Goal: Information Seeking & Learning: Check status

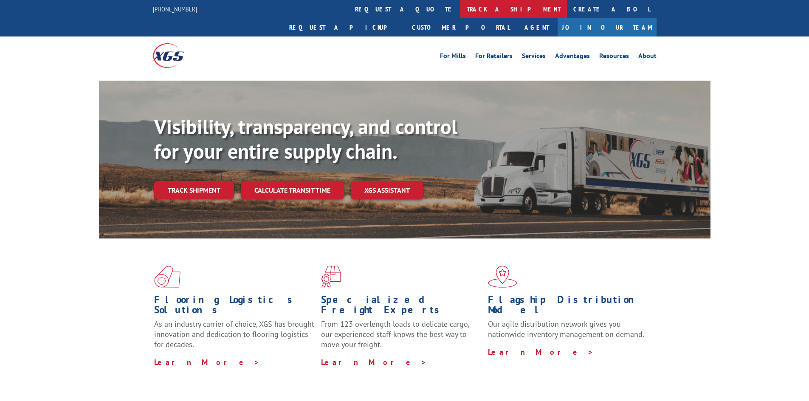
click at [460, 9] on link "track a shipment" at bounding box center [513, 9] width 107 height 18
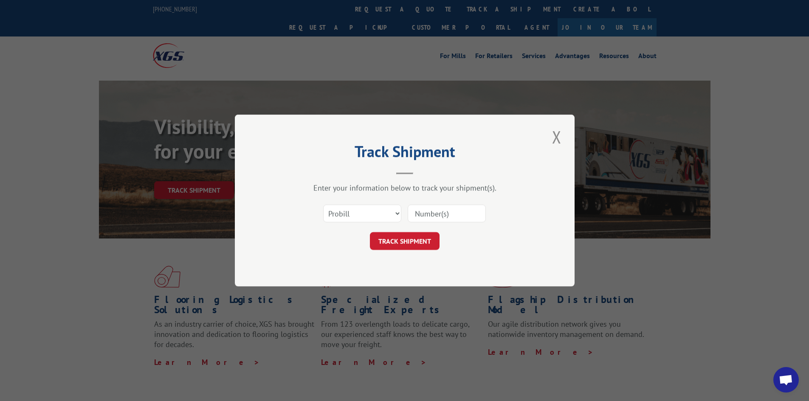
click at [451, 217] on input at bounding box center [447, 214] width 78 height 18
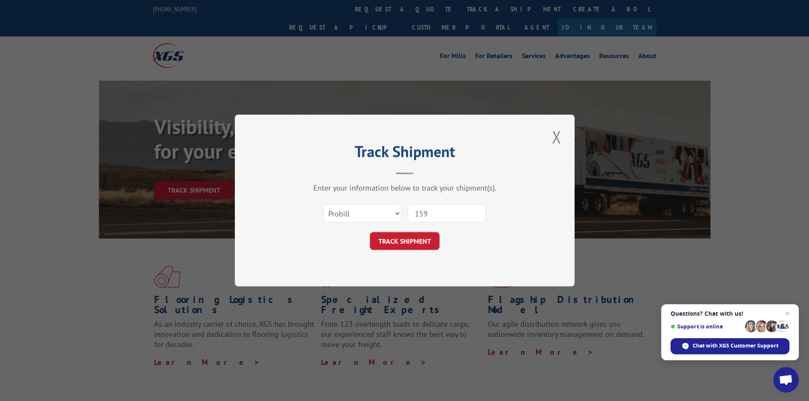
type input "15983615"
click at [392, 237] on button "TRACK SHIPMENT" at bounding box center [405, 241] width 70 height 18
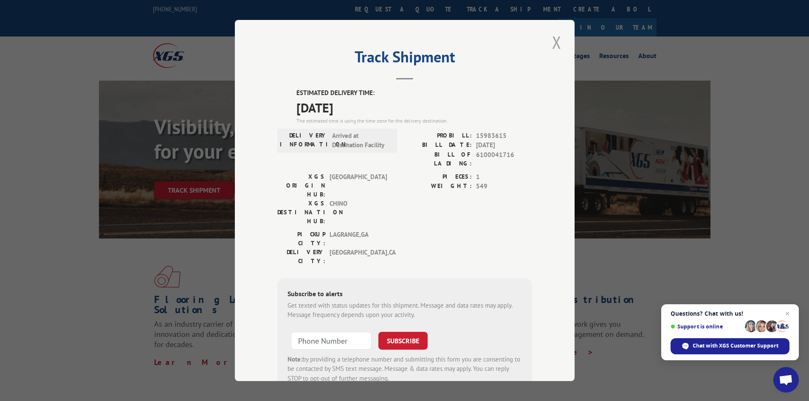
click at [552, 45] on button "Close modal" at bounding box center [556, 42] width 14 height 23
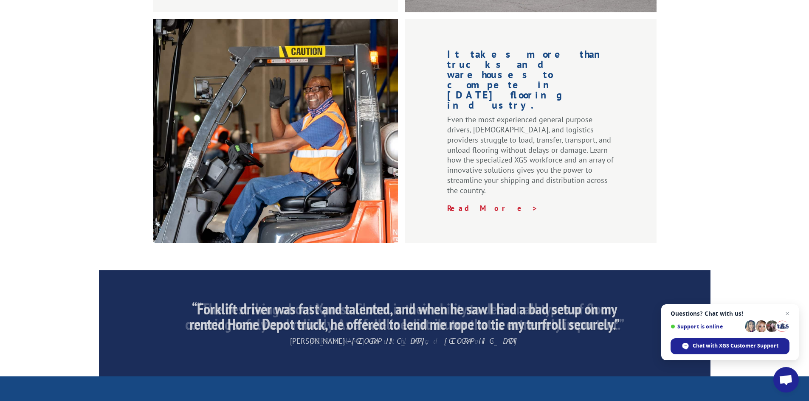
scroll to position [1279, 0]
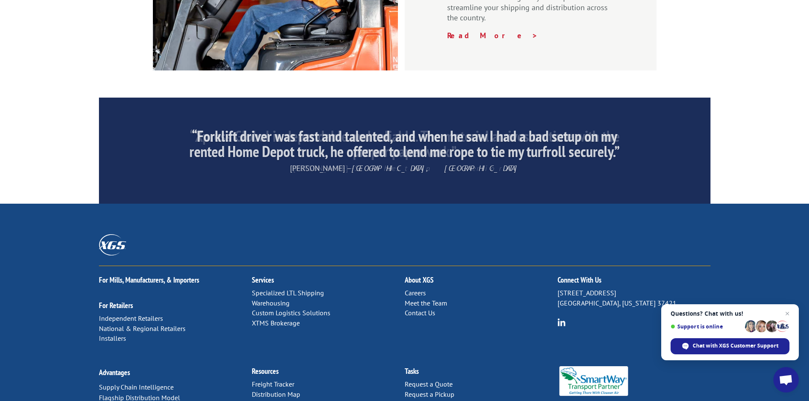
click at [425, 309] on link "Contact Us" at bounding box center [420, 313] width 31 height 8
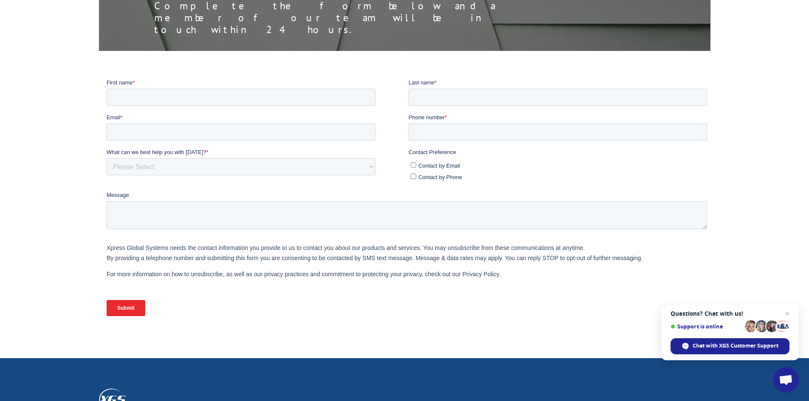
scroll to position [129, 0]
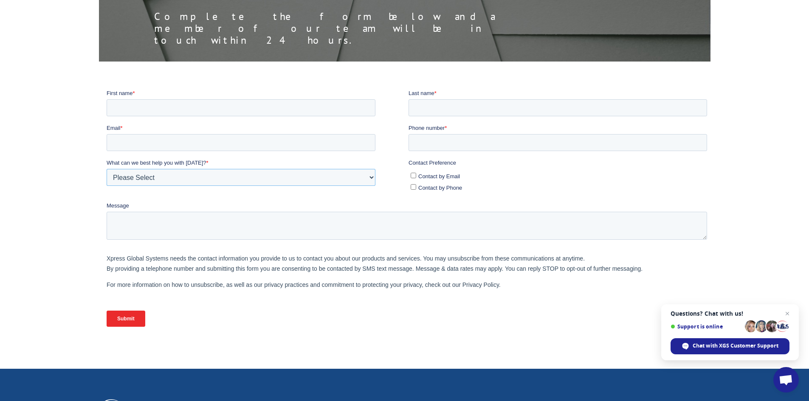
click at [374, 173] on select "Please Select Quoting, Opening New Account, or New Business Opportunity Shipmen…" at bounding box center [240, 177] width 269 height 17
click at [489, 330] on div "Submit" at bounding box center [408, 318] width 604 height 31
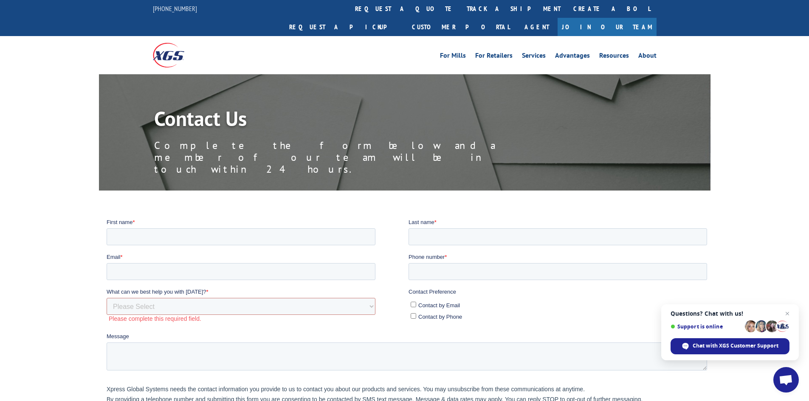
scroll to position [0, 0]
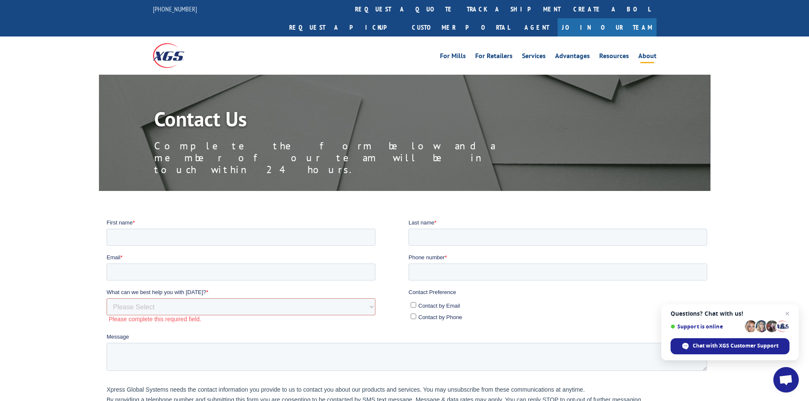
click at [653, 53] on link "About" at bounding box center [647, 57] width 18 height 9
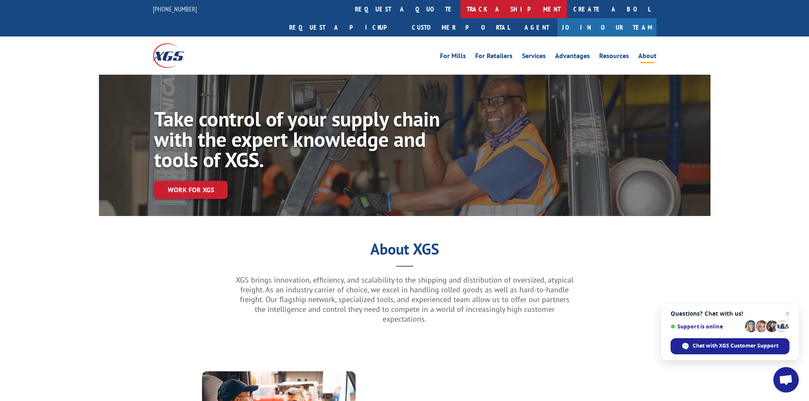
click at [460, 14] on link "track a shipment" at bounding box center [513, 9] width 107 height 18
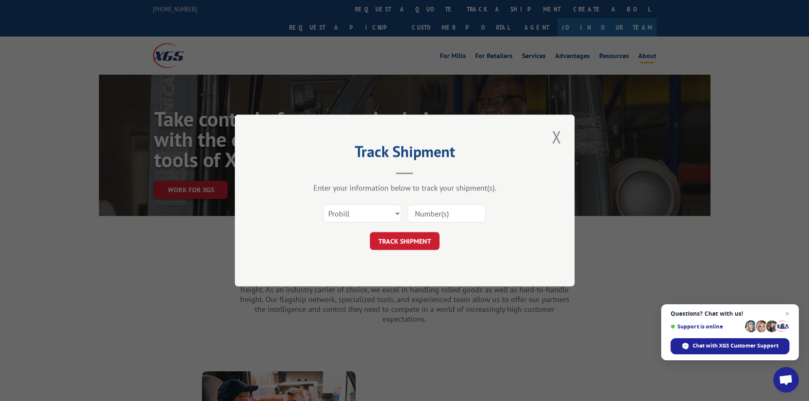
click at [561, 135] on button "Close modal" at bounding box center [556, 136] width 14 height 23
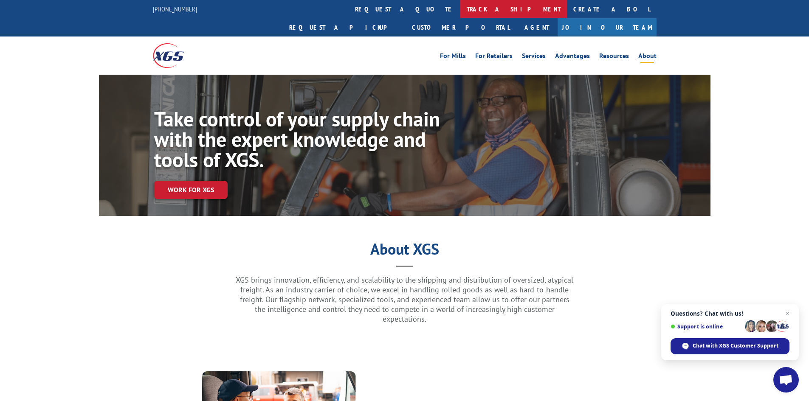
click at [460, 10] on link "track a shipment" at bounding box center [513, 9] width 107 height 18
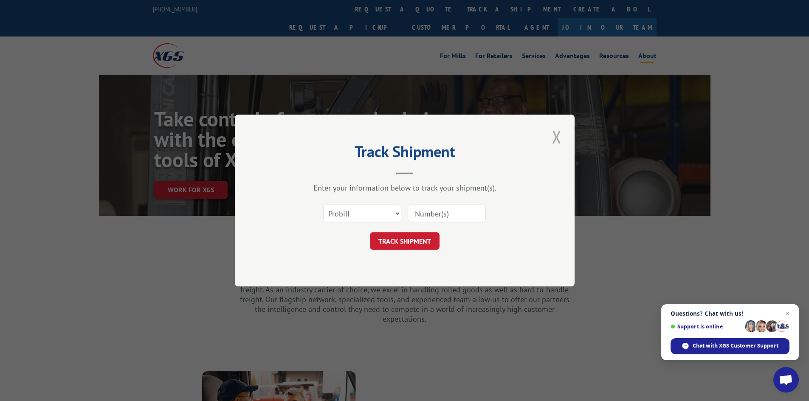
click at [554, 132] on button "Close modal" at bounding box center [556, 136] width 14 height 23
